Goal: Communication & Community: Answer question/provide support

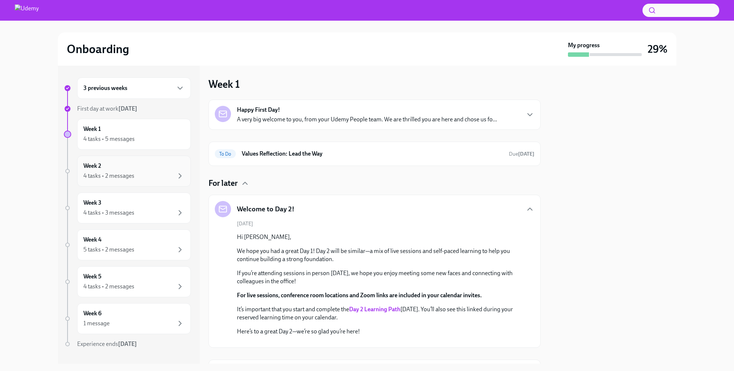
scroll to position [519, 0]
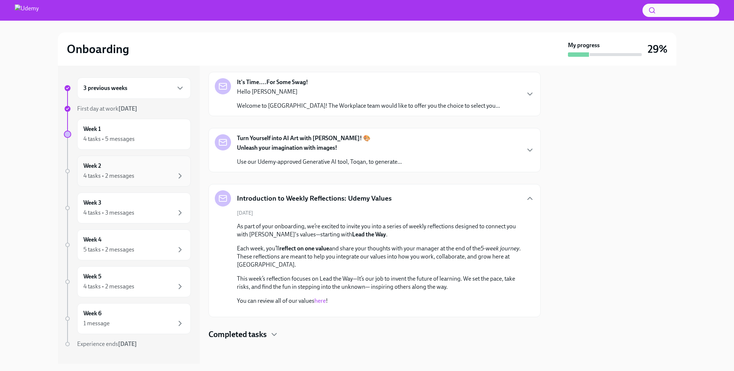
click at [137, 162] on div "Week 2 4 tasks • 2 messages" at bounding box center [134, 171] width 114 height 31
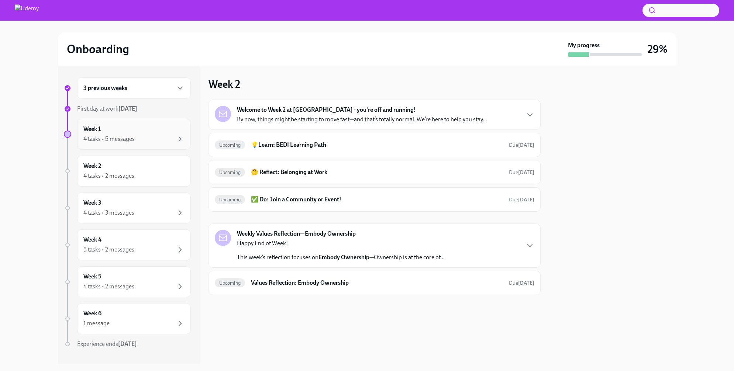
click at [141, 139] on div "4 tasks • 5 messages" at bounding box center [133, 139] width 101 height 9
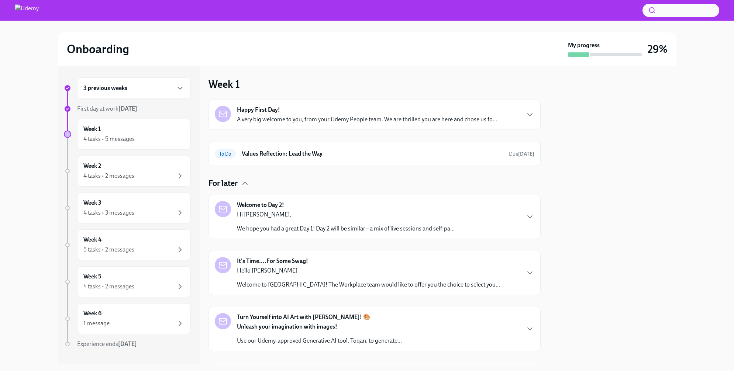
scroll to position [76, 0]
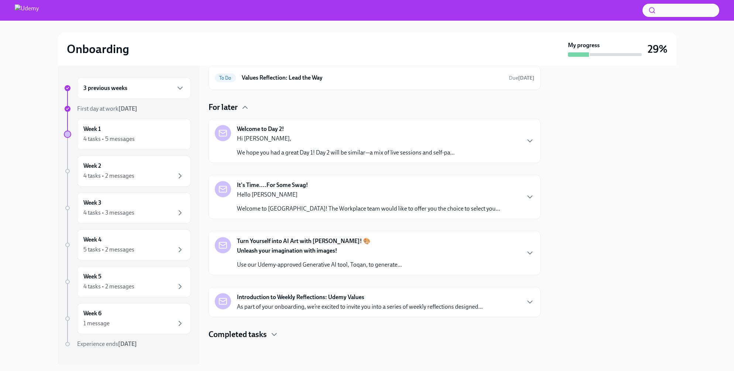
click at [442, 238] on div "Turn Yourself into AI Art with [PERSON_NAME]! 🎨 Unleash your imagination with i…" at bounding box center [375, 253] width 320 height 32
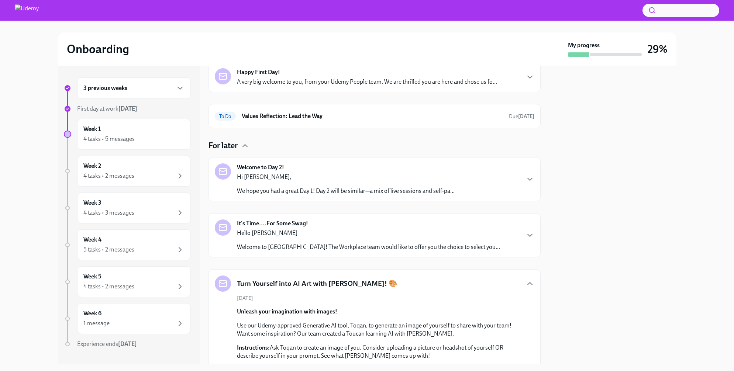
scroll to position [38, 0]
click at [531, 282] on icon "button" at bounding box center [530, 283] width 9 height 9
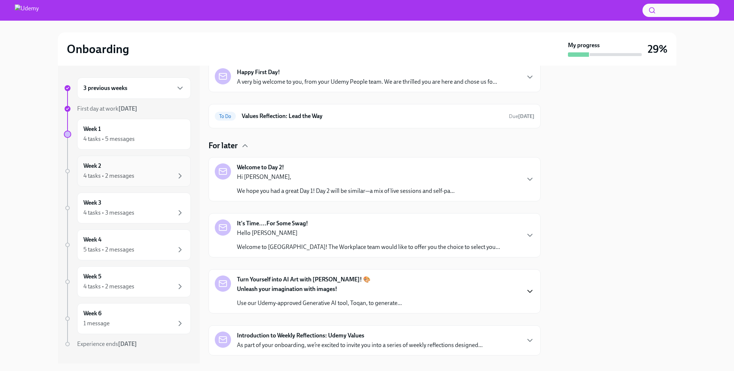
click at [134, 175] on div "4 tasks • 2 messages" at bounding box center [133, 176] width 101 height 9
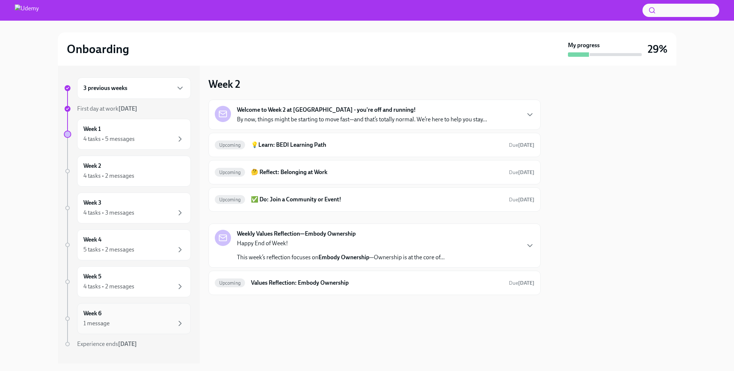
click at [127, 322] on div "1 message" at bounding box center [133, 323] width 101 height 9
